Goal: Task Accomplishment & Management: Complete application form

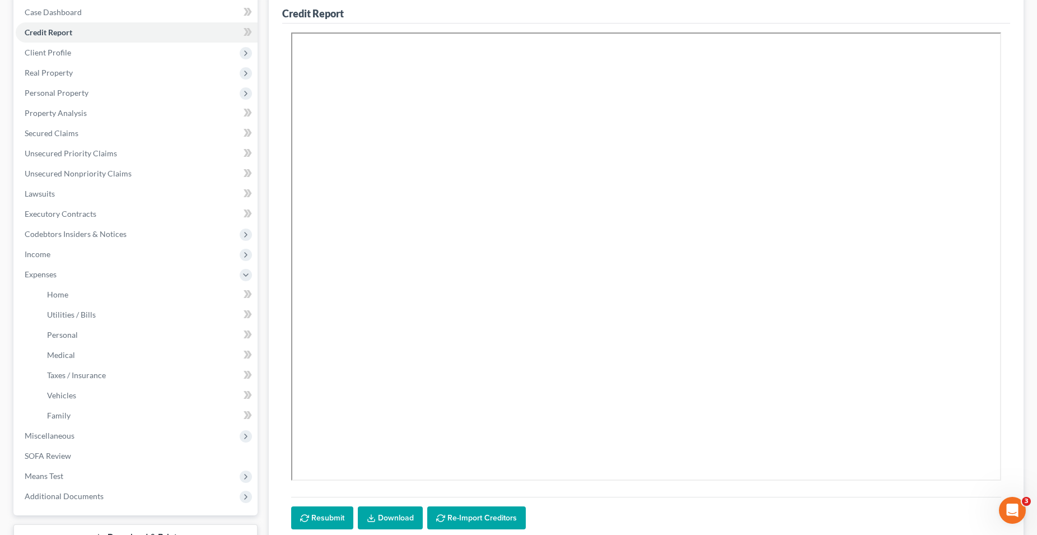
scroll to position [114, 0]
click at [89, 291] on link "Home" at bounding box center [148, 295] width 220 height 20
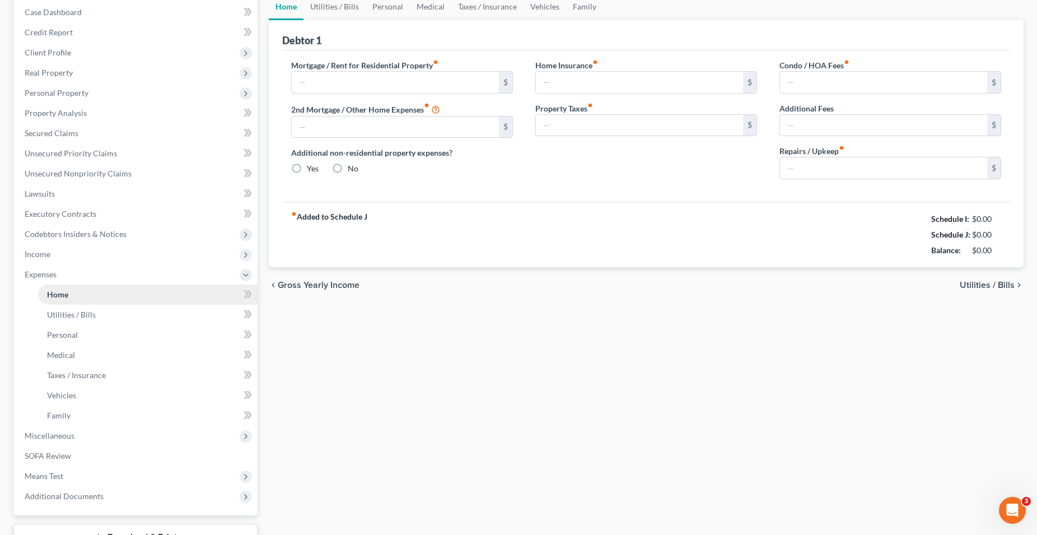
type input "1,300.00"
type input "0.00"
radio input "true"
type input "0.00"
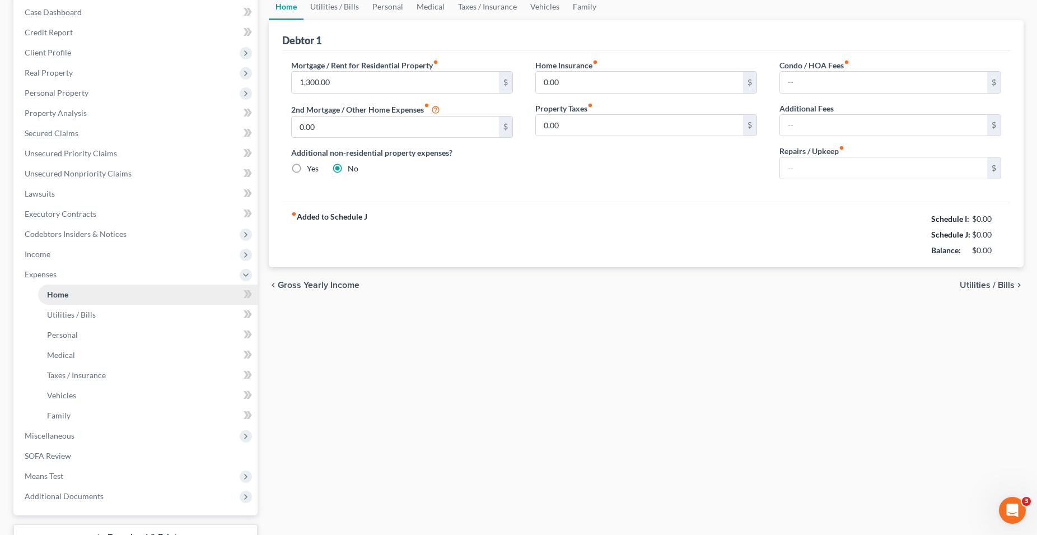
type input "0.00"
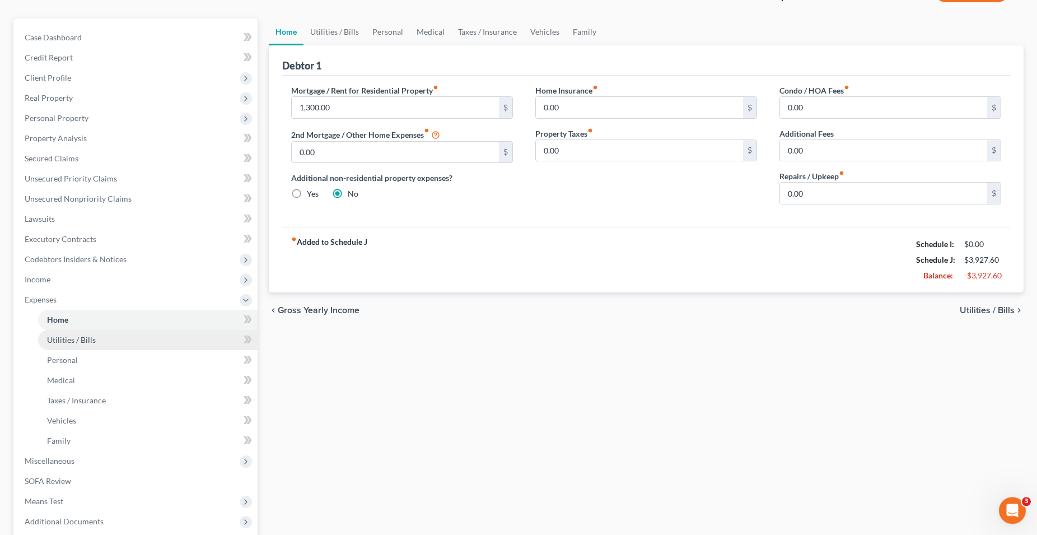
scroll to position [114, 0]
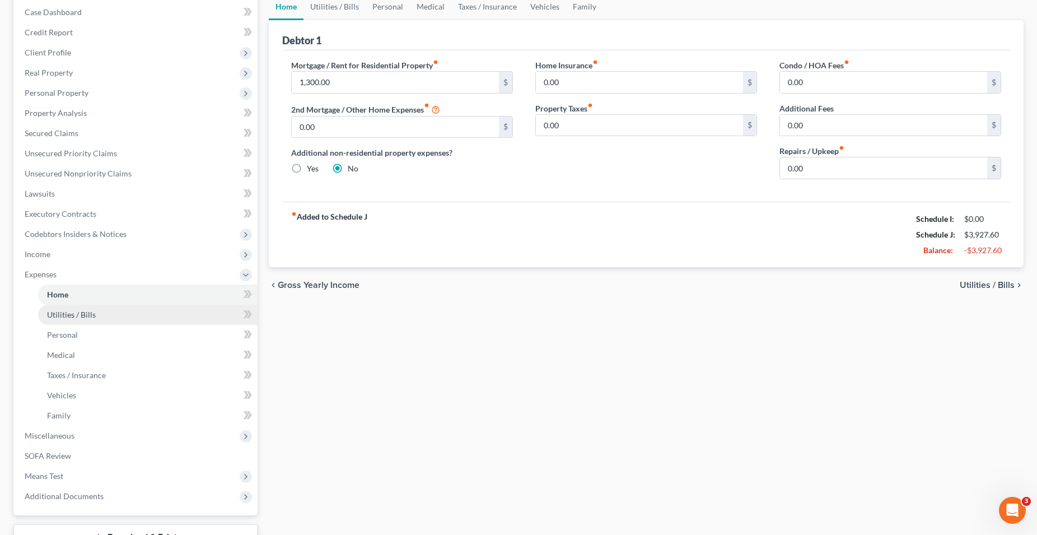
click at [151, 319] on link "Utilities / Bills" at bounding box center [148, 315] width 220 height 20
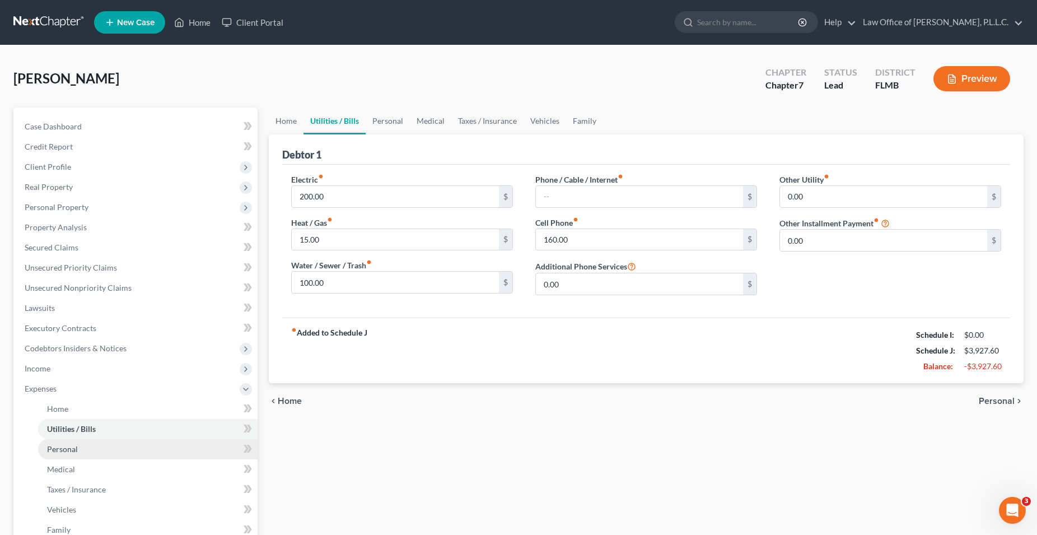
click at [90, 448] on link "Personal" at bounding box center [148, 449] width 220 height 20
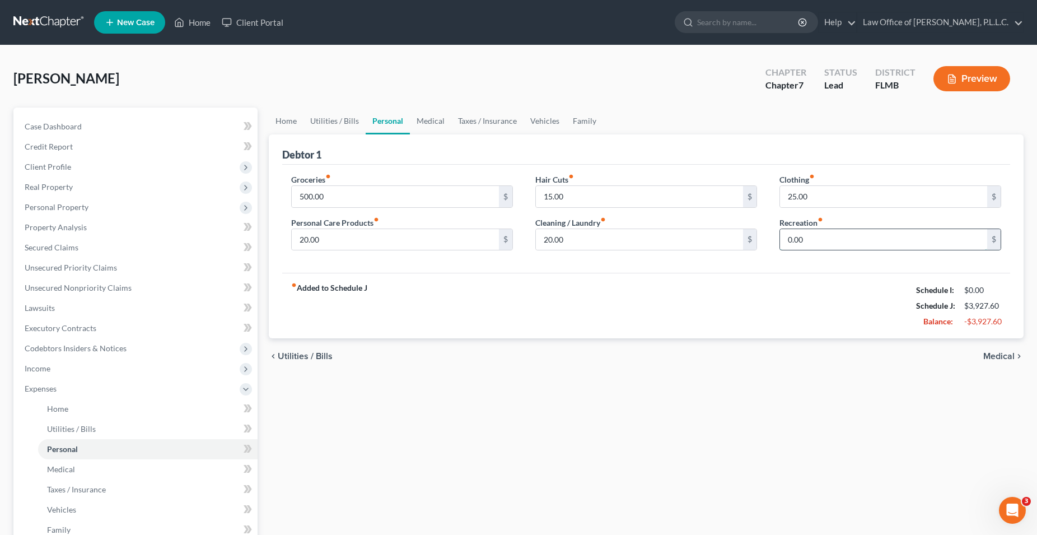
click at [822, 240] on input "0.00" at bounding box center [883, 239] width 207 height 21
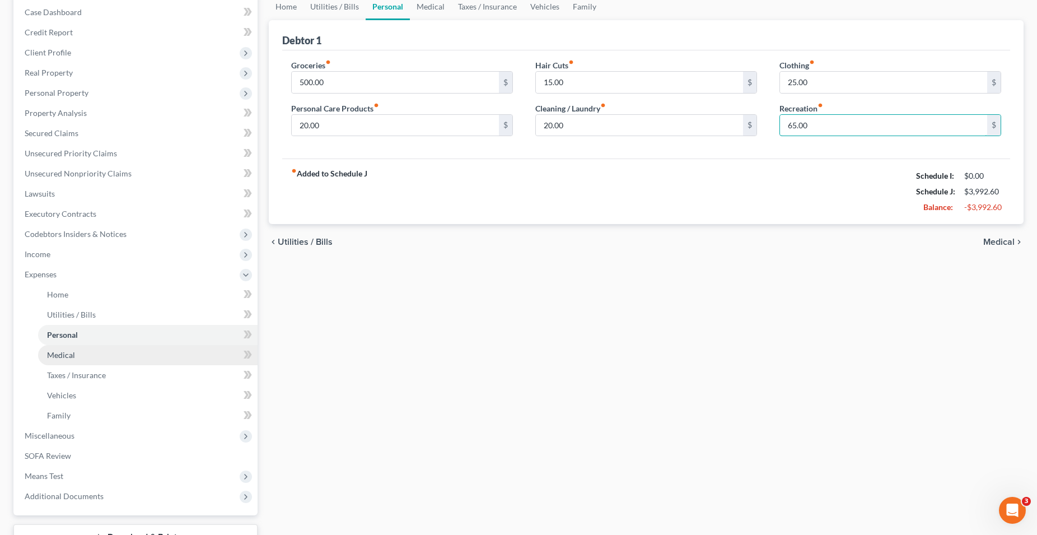
type input "65.00"
click at [135, 356] on link "Medical" at bounding box center [148, 355] width 220 height 20
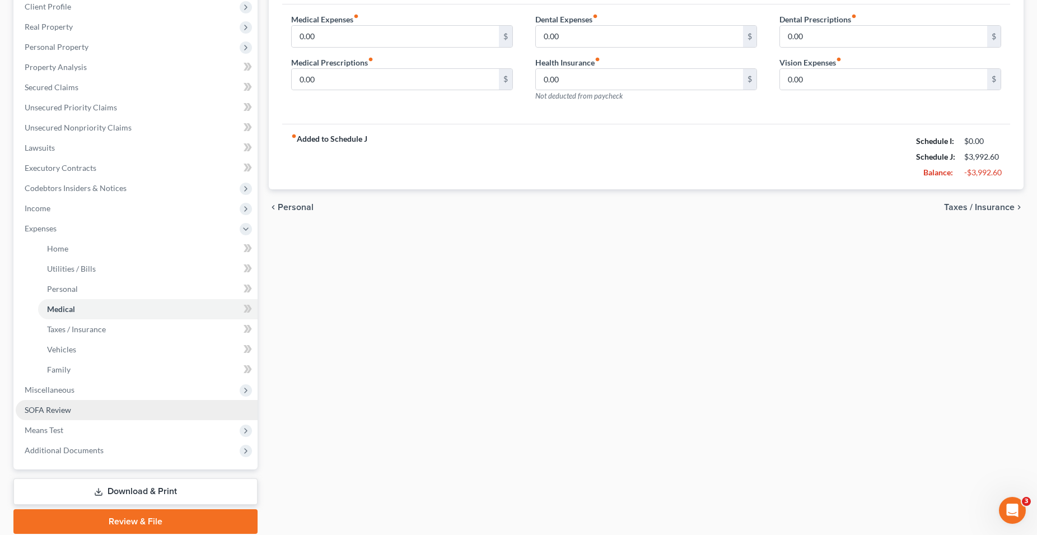
scroll to position [201, 0]
